Goal: Information Seeking & Learning: Learn about a topic

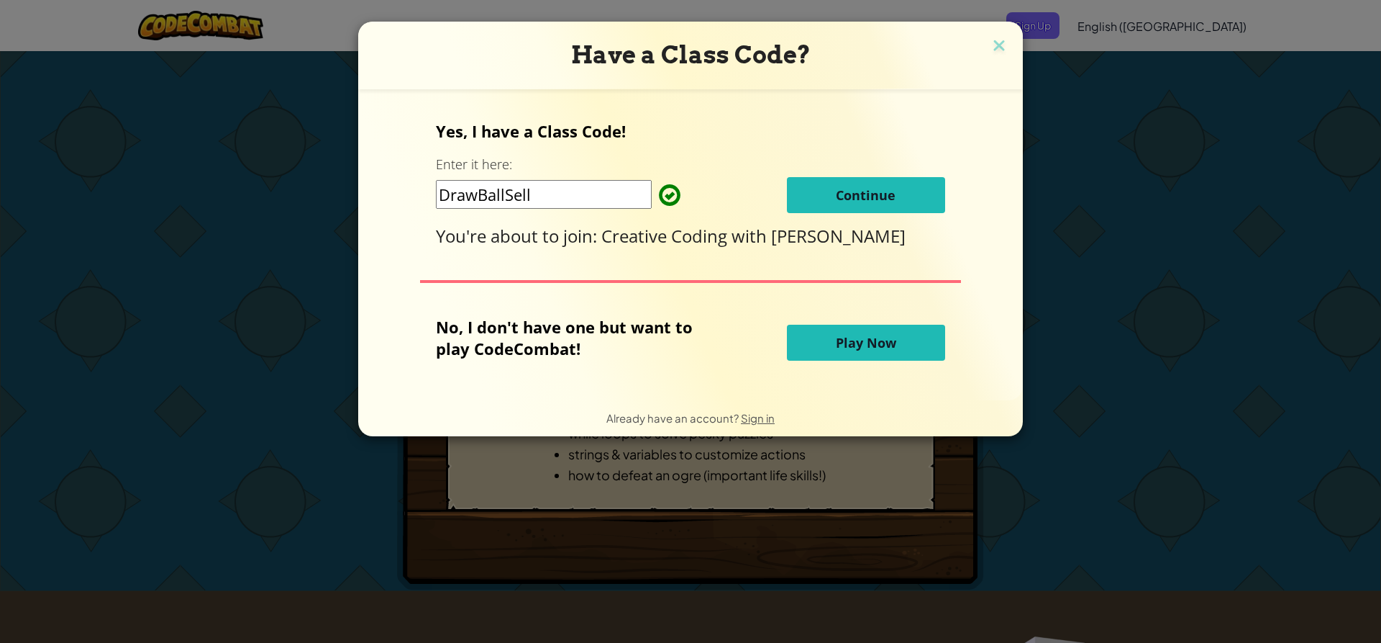
click at [1002, 32] on div "Have a Class Code?" at bounding box center [690, 56] width 665 height 68
click at [884, 201] on span "Continue" at bounding box center [866, 194] width 60 height 17
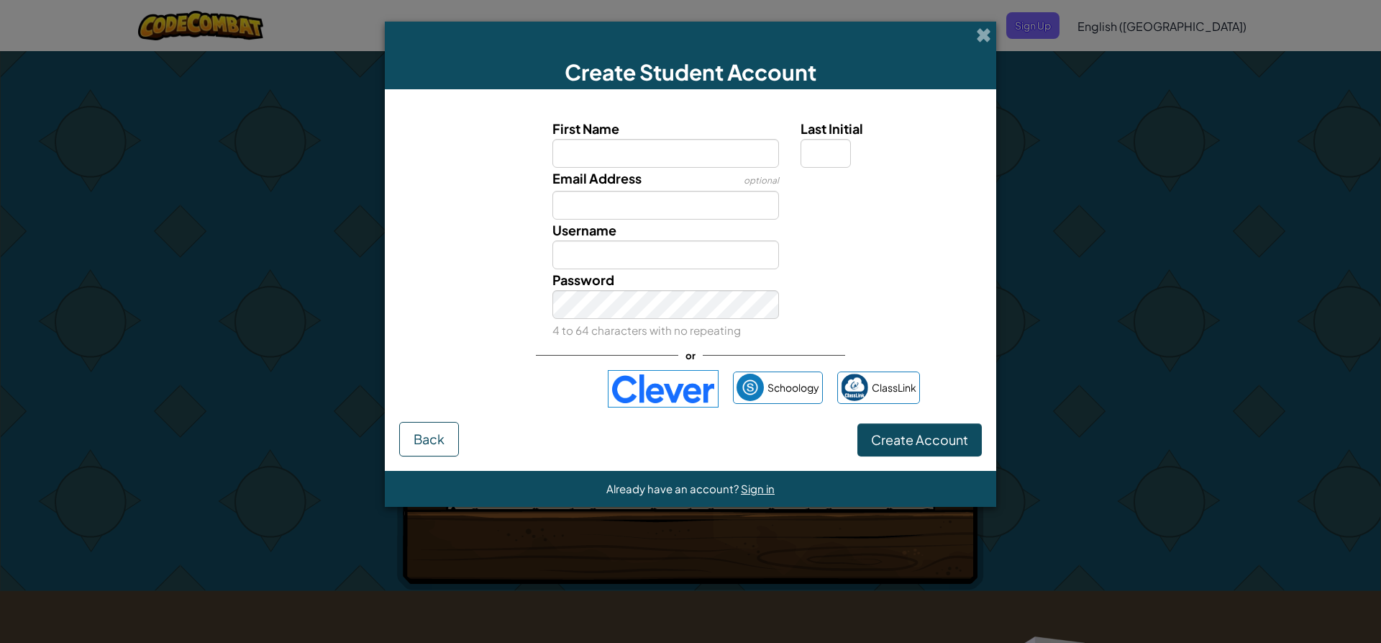
click at [658, 387] on img at bounding box center [663, 388] width 111 height 37
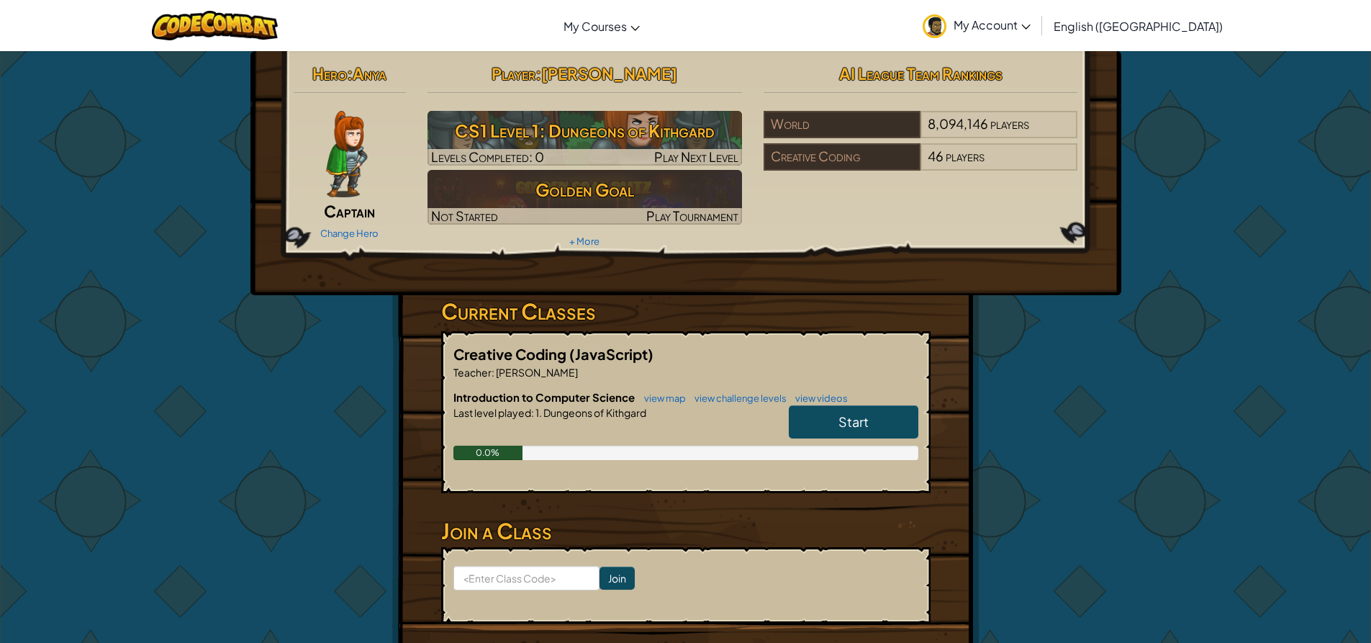
click at [858, 409] on link "Start" at bounding box center [854, 421] width 130 height 33
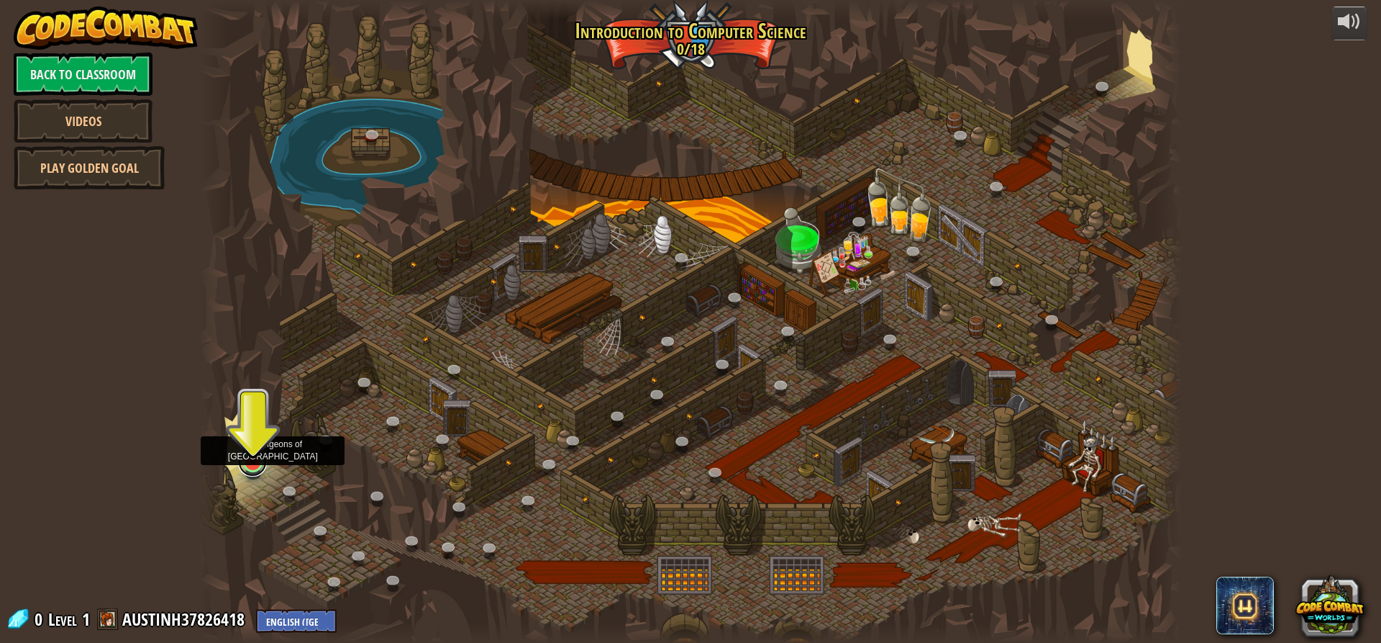
click at [262, 465] on link at bounding box center [252, 462] width 29 height 29
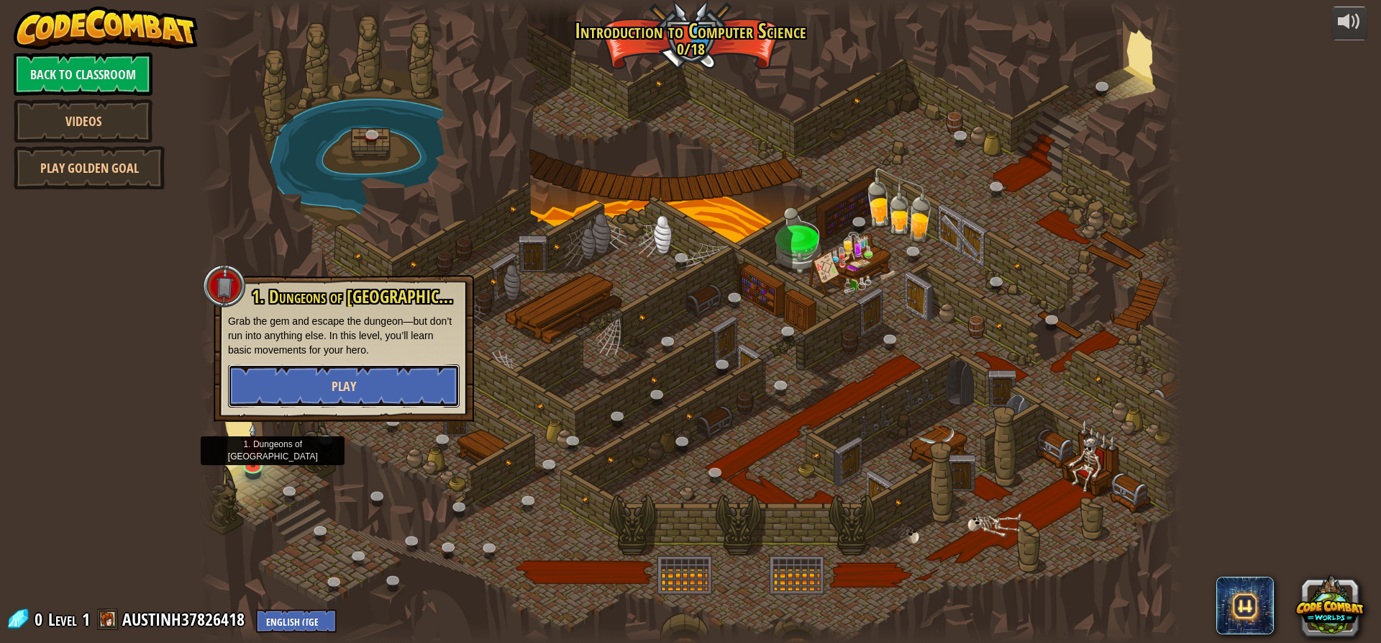
click at [335, 383] on button "Play" at bounding box center [344, 385] width 232 height 43
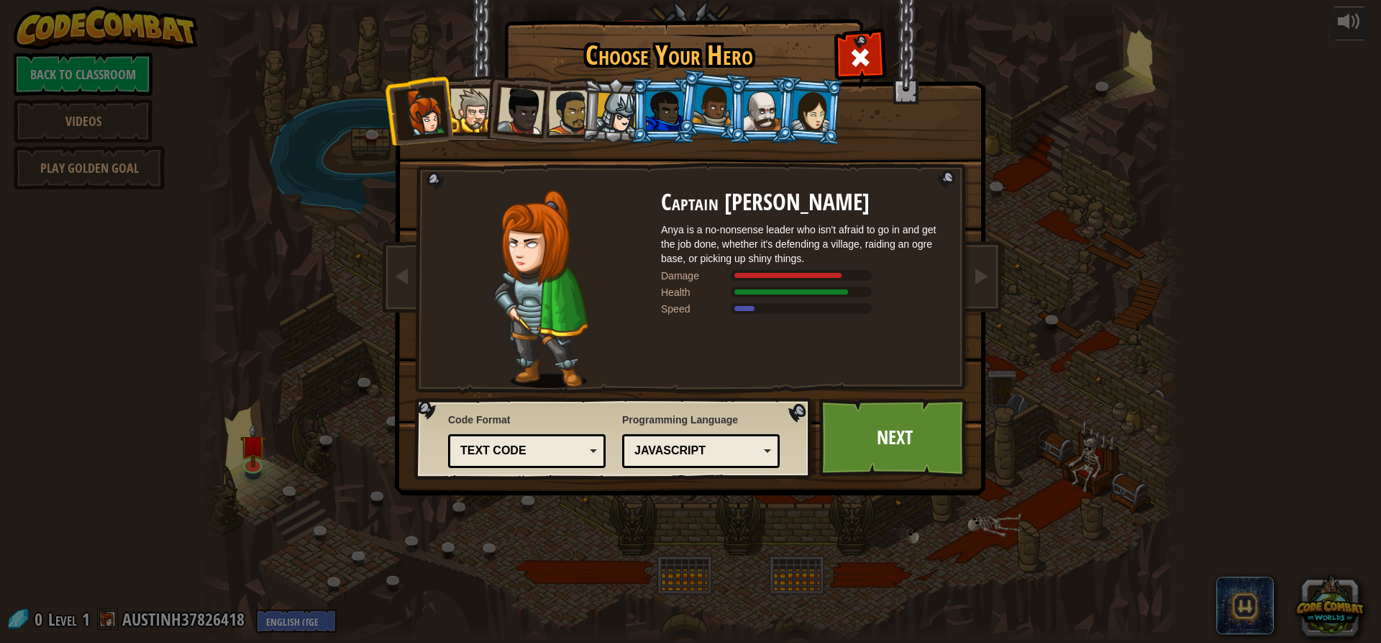
click at [537, 104] on div at bounding box center [520, 110] width 47 height 47
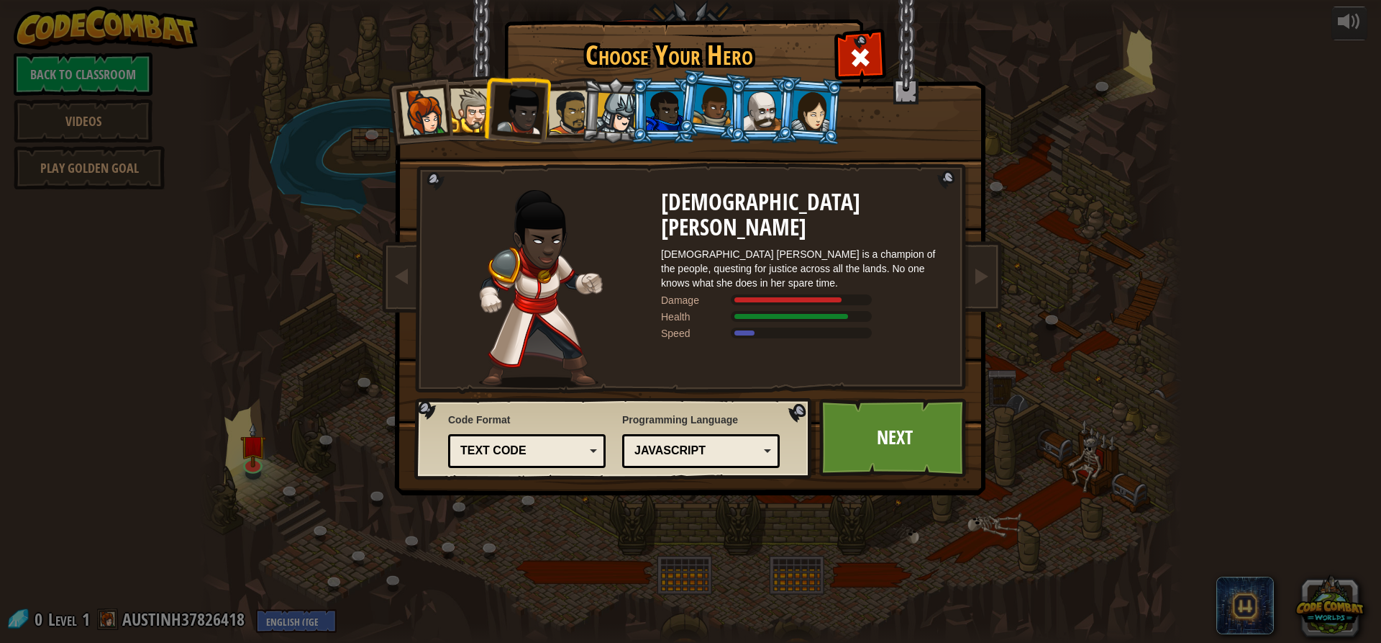
click at [581, 127] on li at bounding box center [615, 110] width 68 height 69
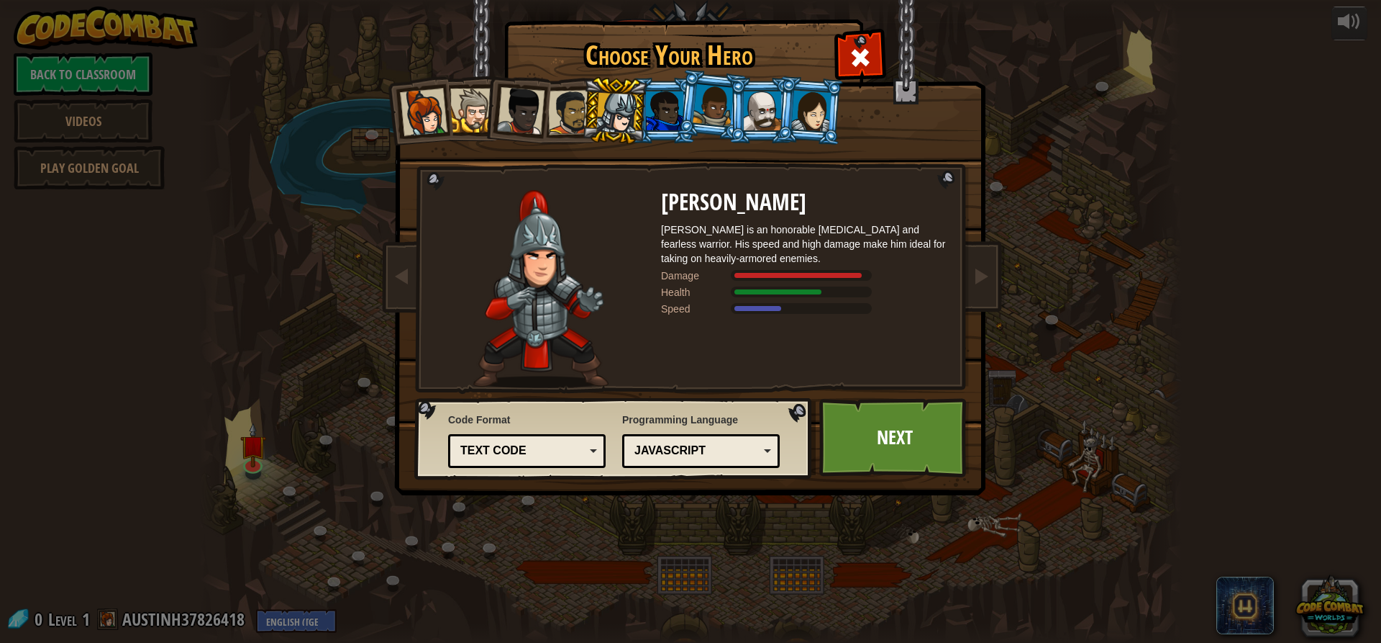
click at [570, 133] on div at bounding box center [570, 112] width 45 height 45
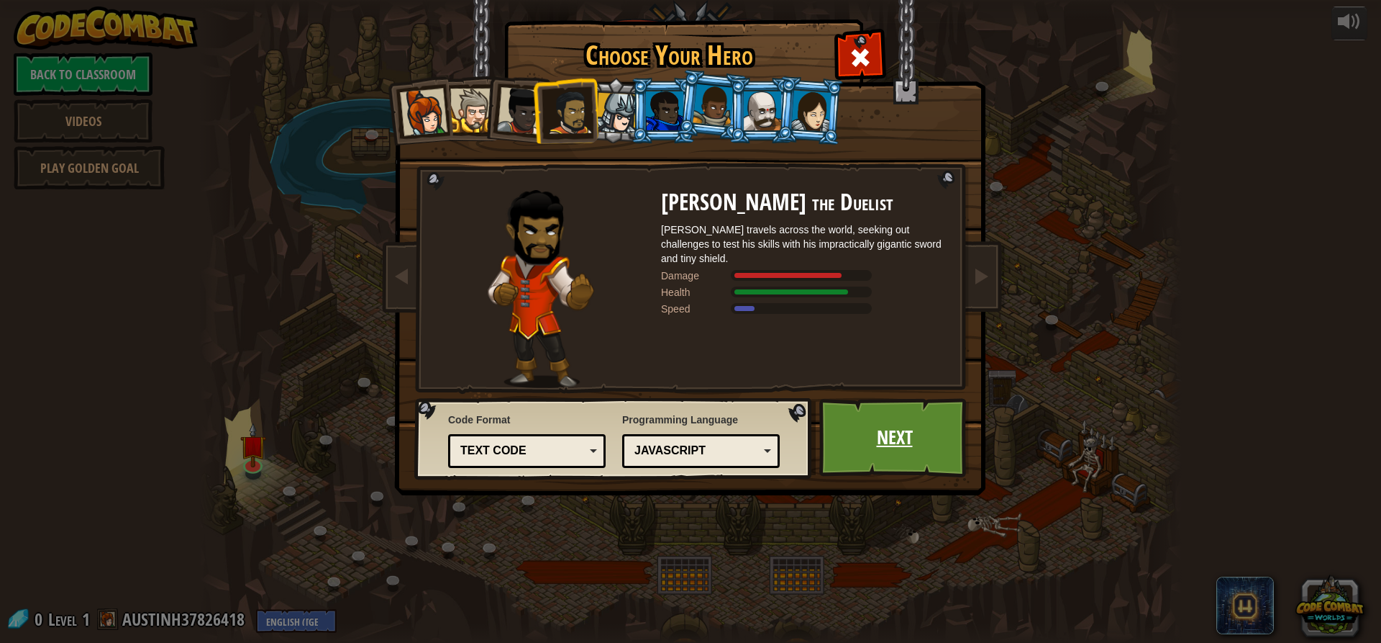
click at [900, 442] on link "Next" at bounding box center [895, 437] width 150 height 79
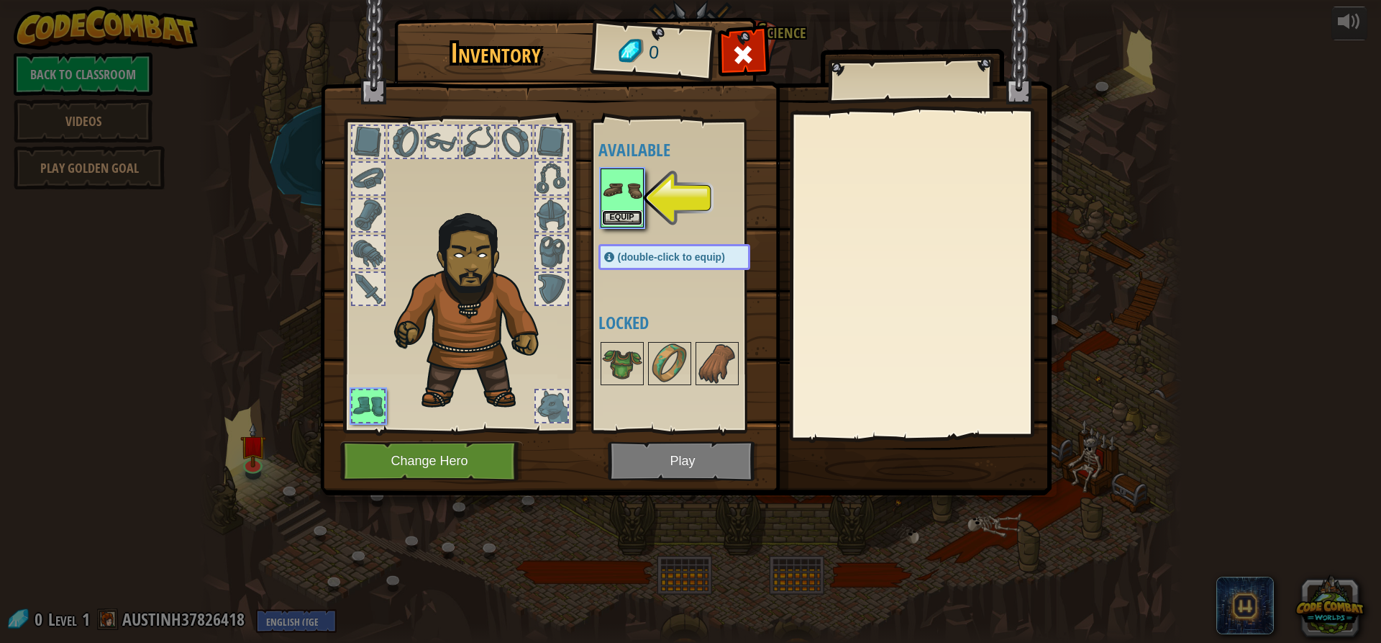
click at [632, 218] on button "Equip" at bounding box center [622, 217] width 40 height 15
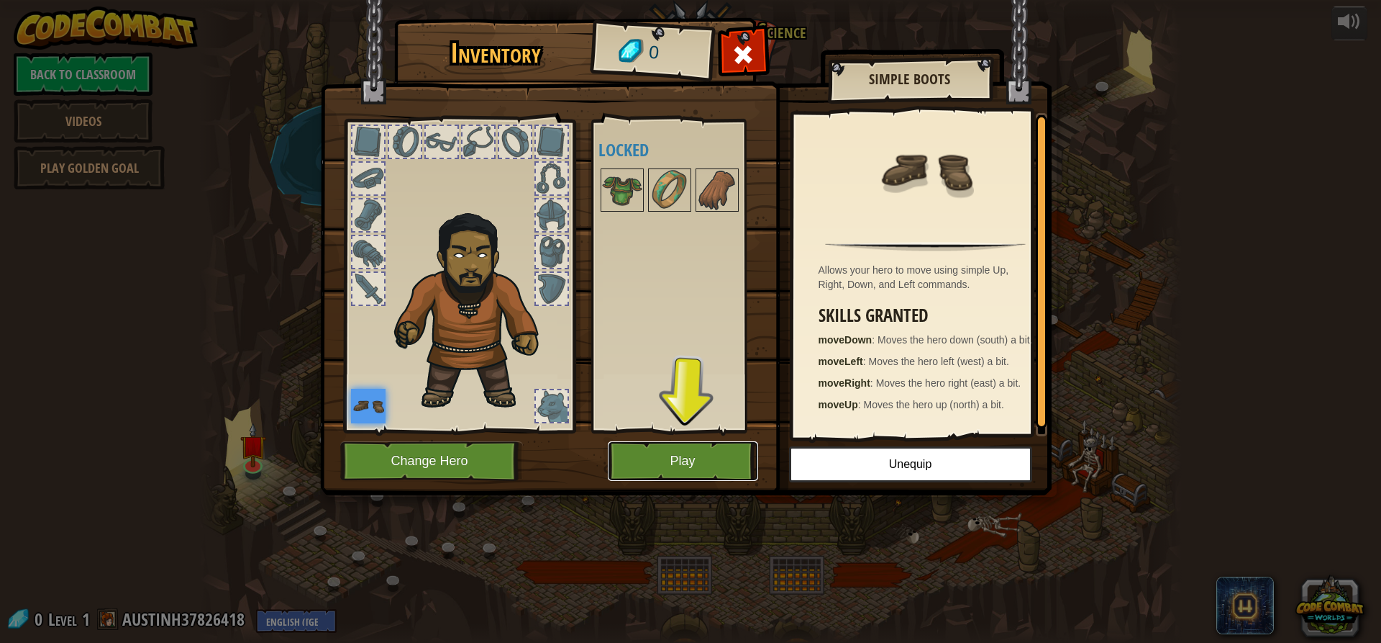
click at [677, 447] on button "Play" at bounding box center [683, 461] width 150 height 40
